Goal: Transaction & Acquisition: Purchase product/service

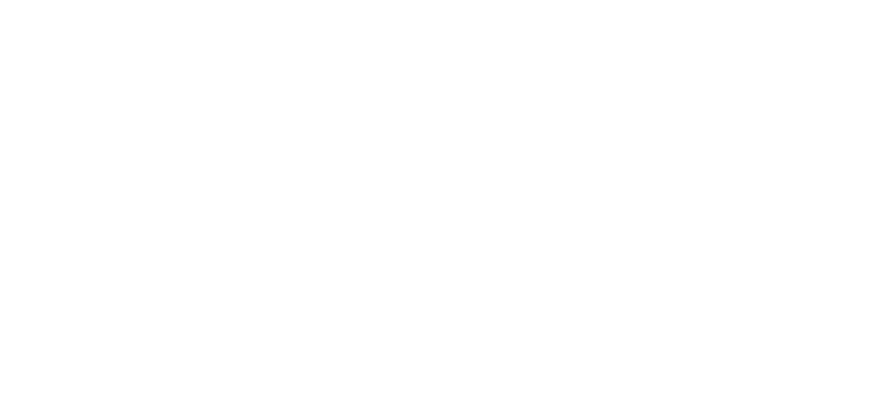
scroll to position [70, 0]
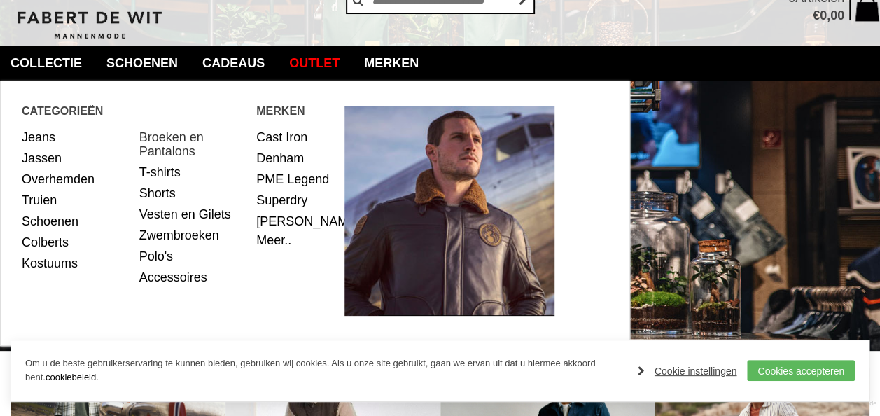
click at [157, 144] on link "Broeken en Pantalons" at bounding box center [192, 144] width 107 height 35
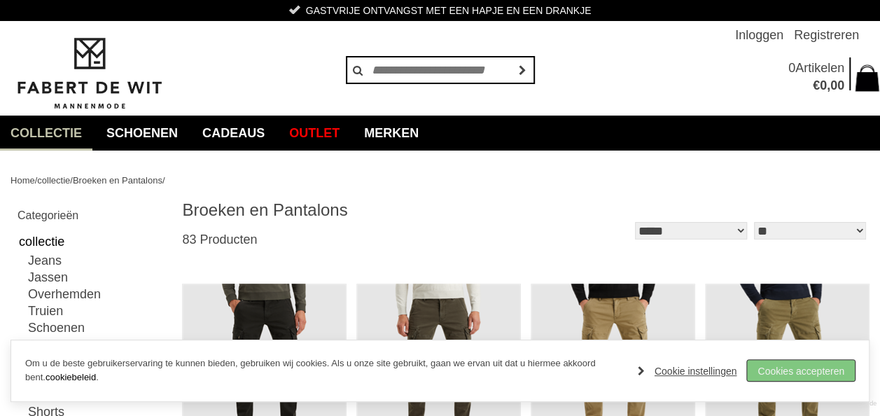
click at [839, 380] on link "Cookies accepteren" at bounding box center [801, 370] width 108 height 21
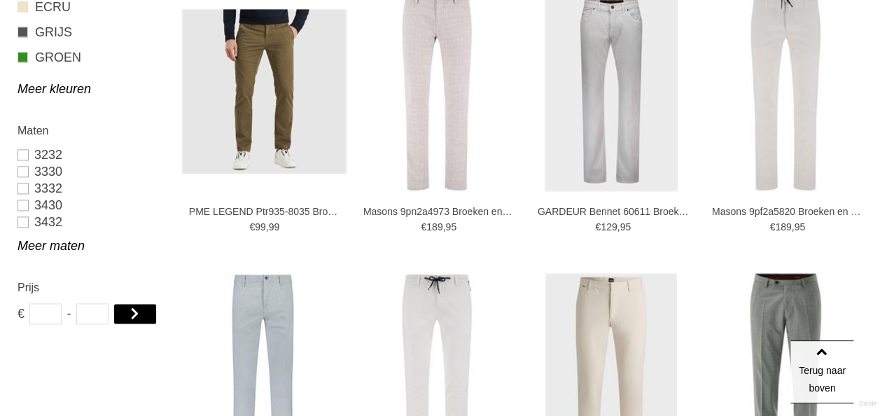
scroll to position [840, 0]
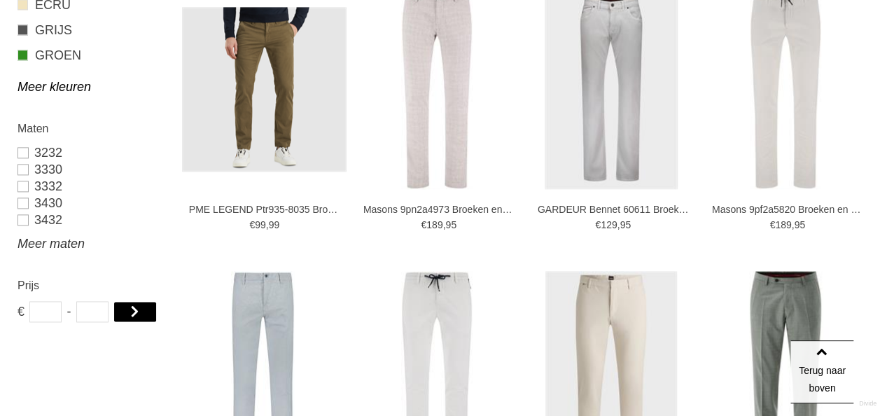
click at [38, 243] on link "Meer maten" at bounding box center [91, 243] width 148 height 17
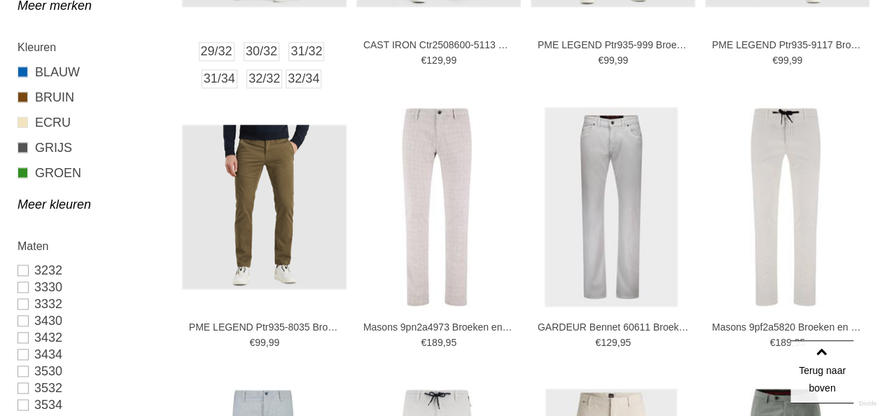
scroll to position [630, 0]
